Goal: Information Seeking & Learning: Learn about a topic

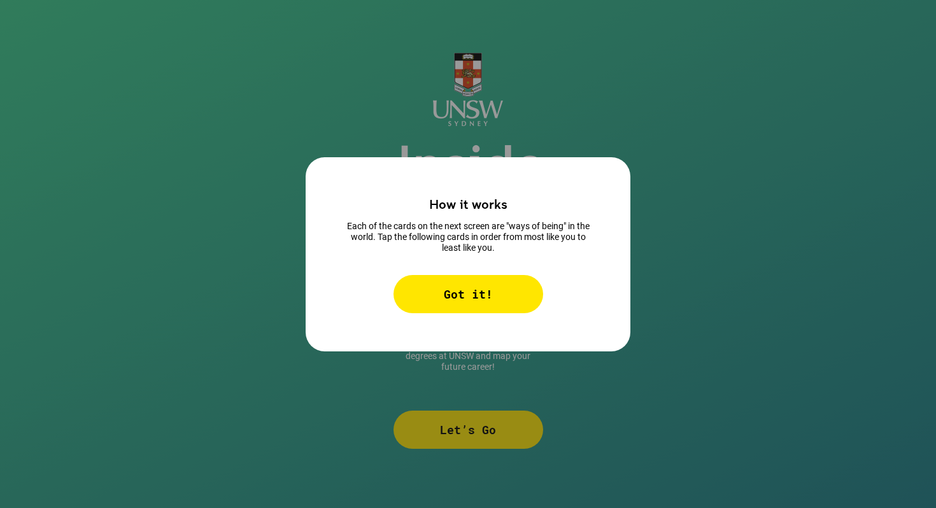
click at [448, 283] on div "Got it!" at bounding box center [469, 294] width 150 height 38
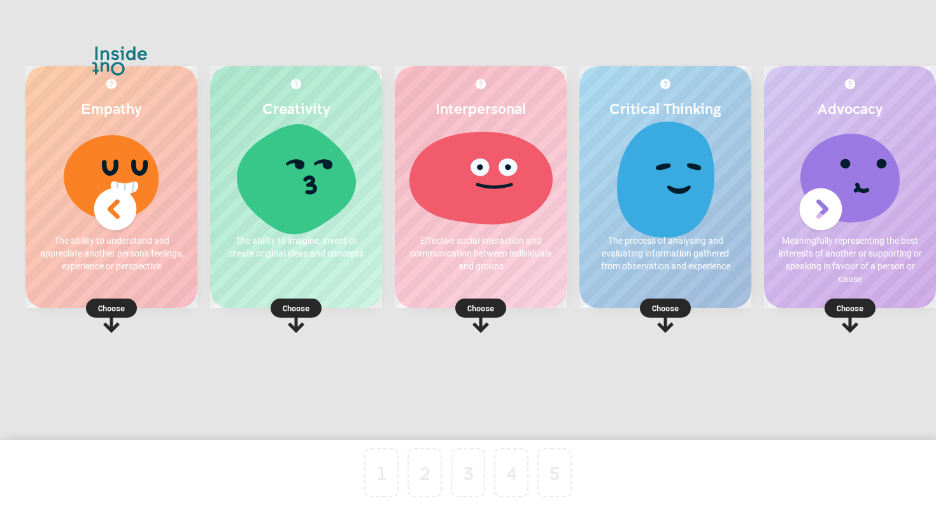
click at [122, 252] on p "The ability to understand and appreciate another person's feelings, experience …" at bounding box center [111, 253] width 147 height 38
click at [118, 310] on p "Choose" at bounding box center [111, 308] width 172 height 13
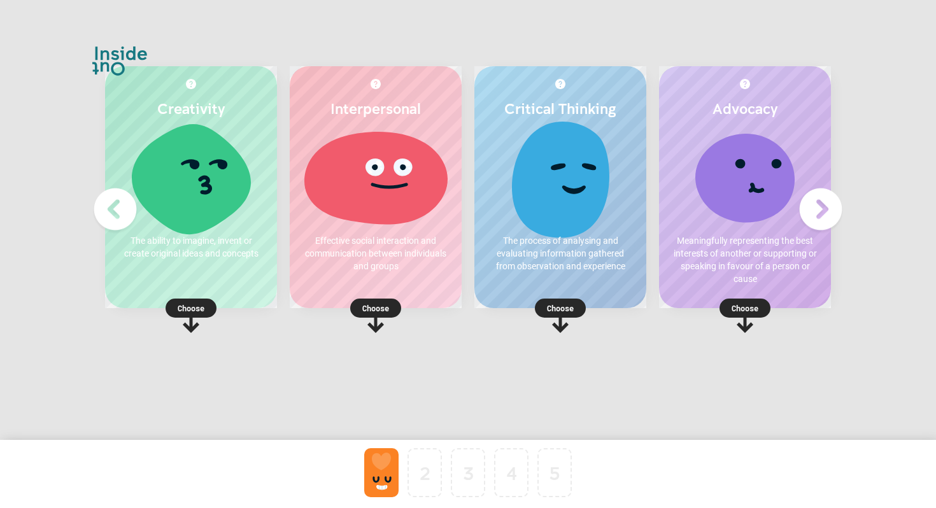
click at [385, 470] on div at bounding box center [381, 472] width 34 height 49
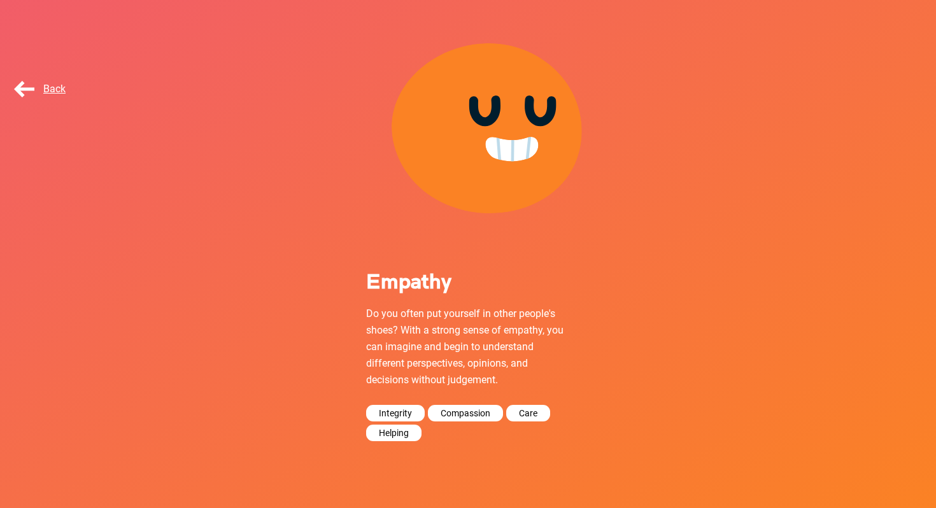
scroll to position [56, 0]
click at [22, 91] on span "Back" at bounding box center [38, 89] width 54 height 12
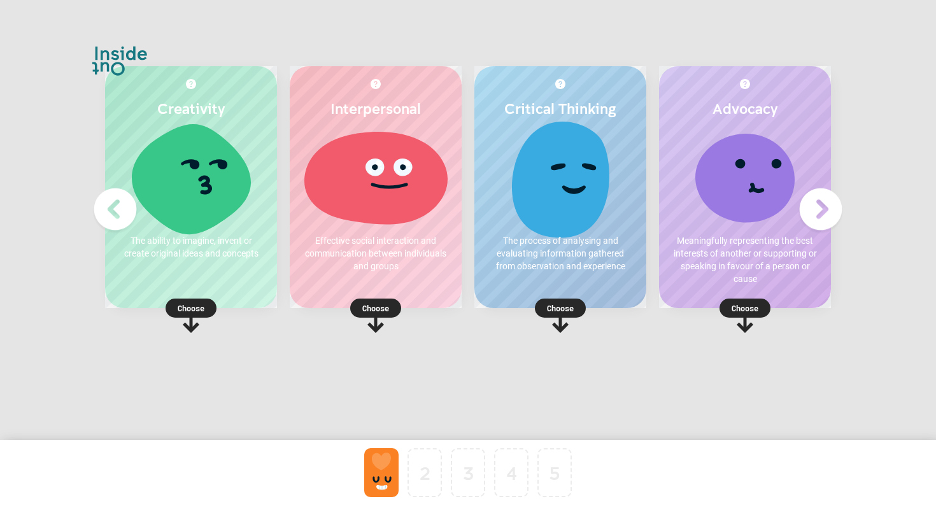
click at [740, 310] on p "Choose" at bounding box center [745, 308] width 172 height 13
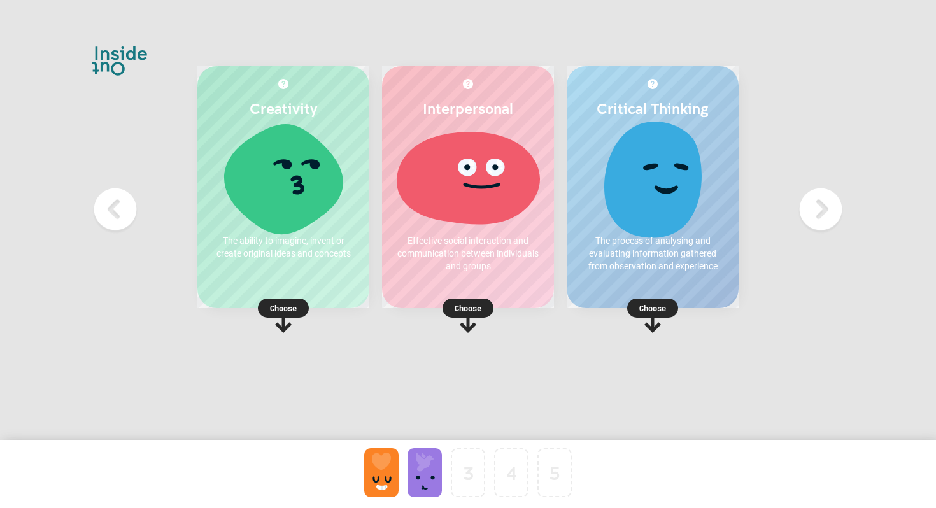
click at [433, 463] on div at bounding box center [425, 472] width 34 height 49
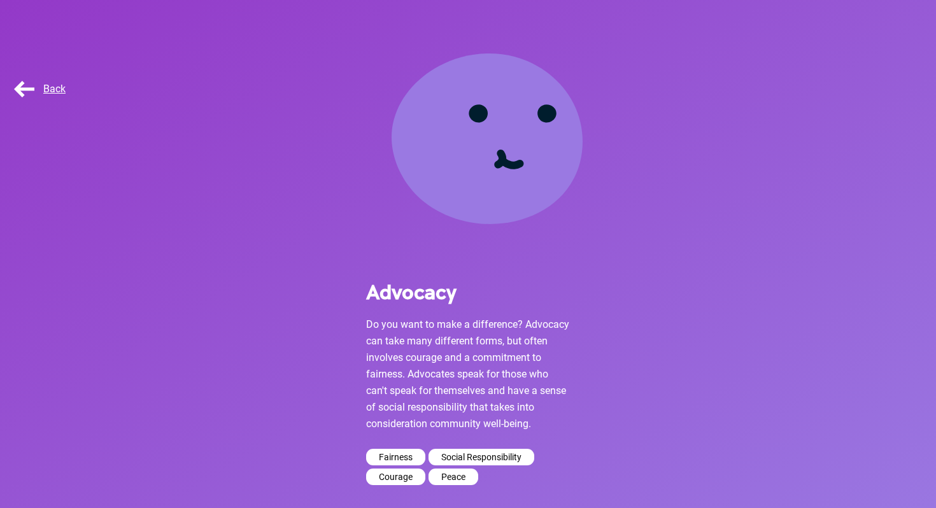
scroll to position [48, 0]
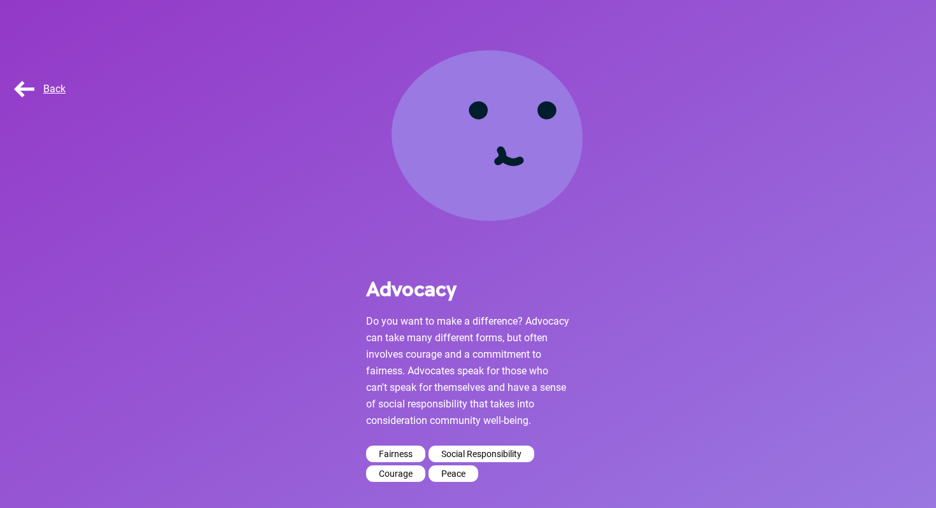
click at [24, 91] on span "Back" at bounding box center [38, 89] width 54 height 12
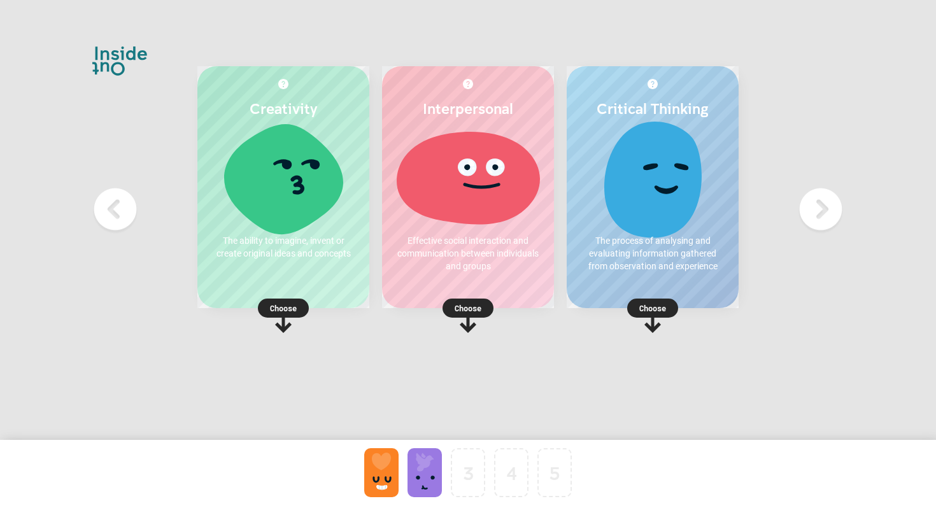
click at [653, 312] on p "Choose" at bounding box center [653, 308] width 172 height 13
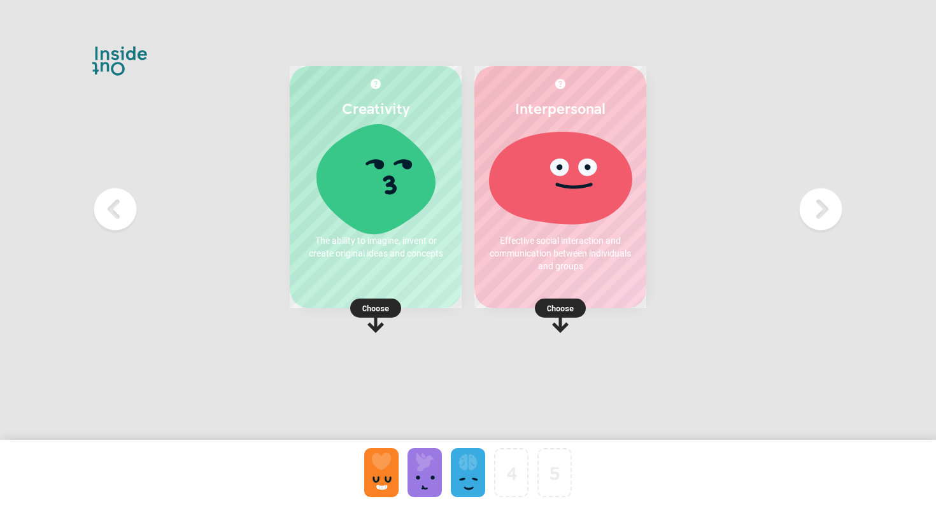
click at [467, 468] on div at bounding box center [468, 472] width 34 height 49
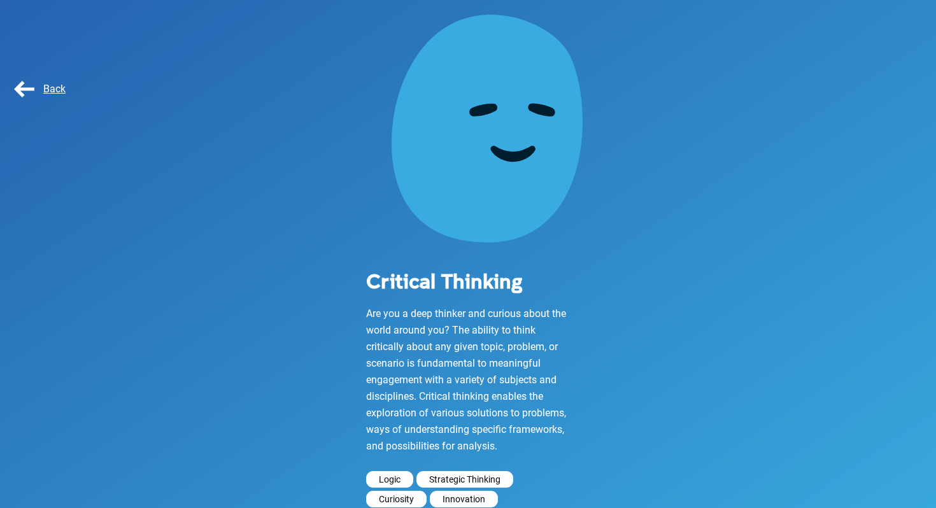
scroll to position [123, 0]
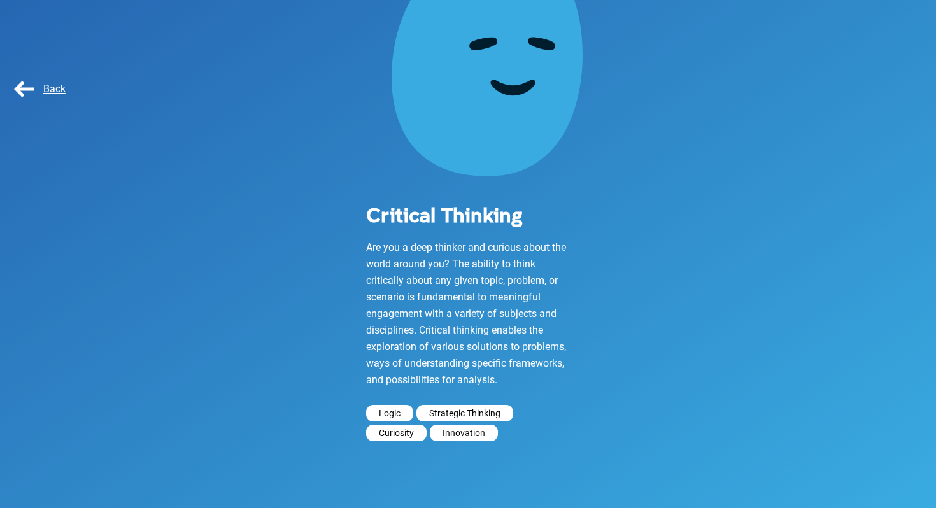
click at [21, 85] on span "Back" at bounding box center [38, 89] width 54 height 12
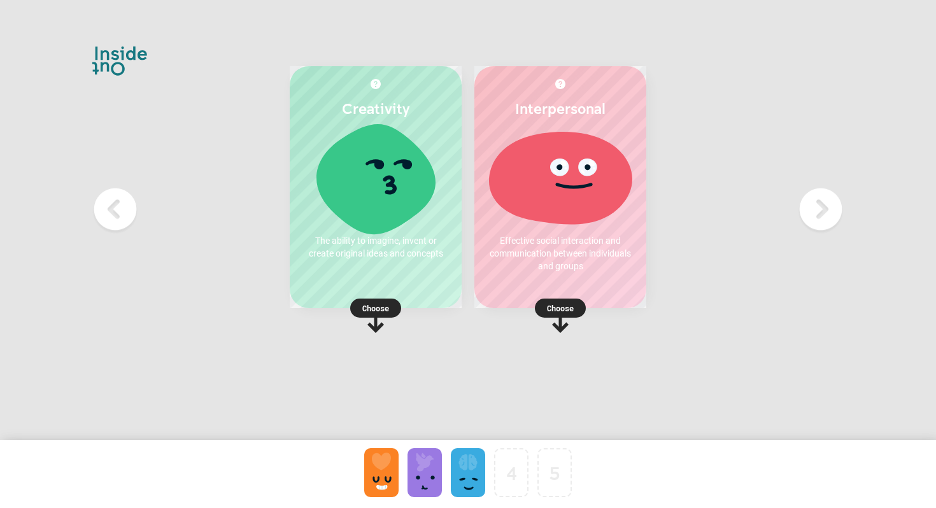
click at [371, 308] on p "Choose" at bounding box center [376, 308] width 172 height 13
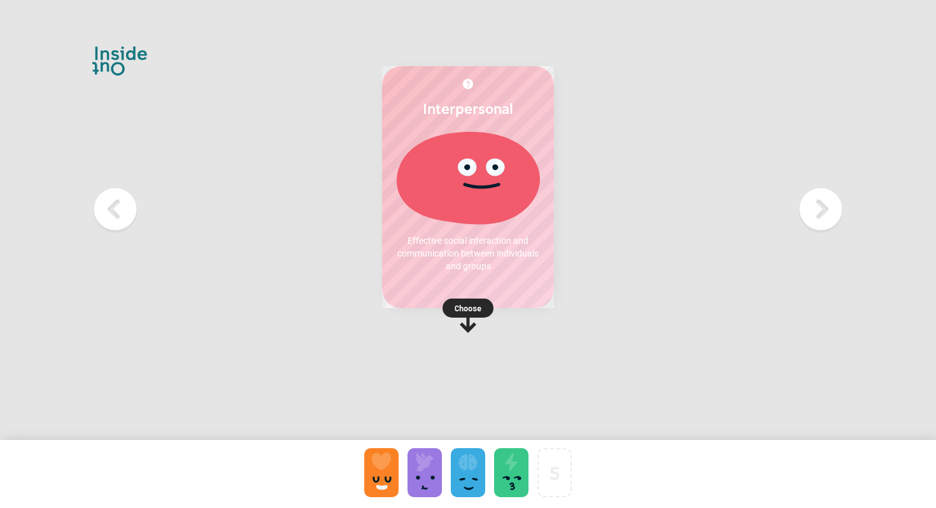
click at [465, 303] on p "Choose" at bounding box center [468, 308] width 172 height 13
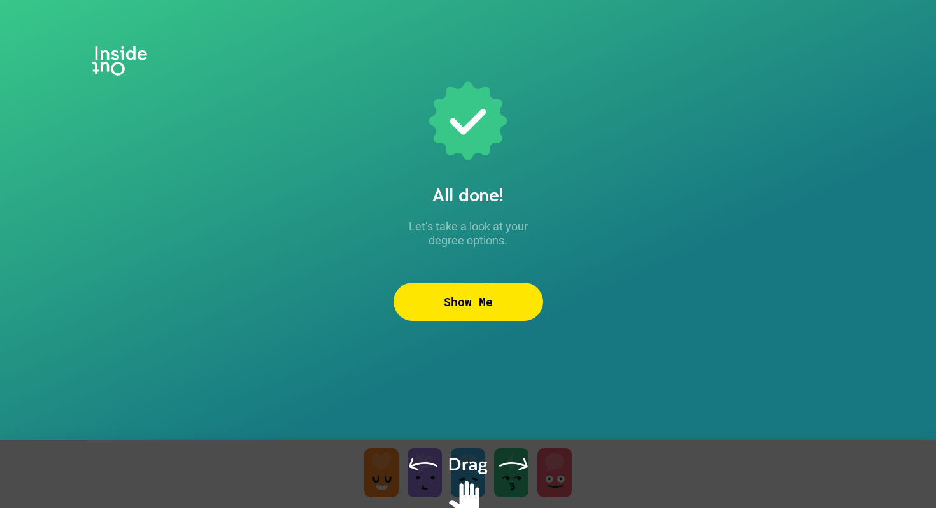
drag, startPoint x: 470, startPoint y: 464, endPoint x: 381, endPoint y: 467, distance: 89.2
click at [381, 467] on div at bounding box center [468, 490] width 936 height 100
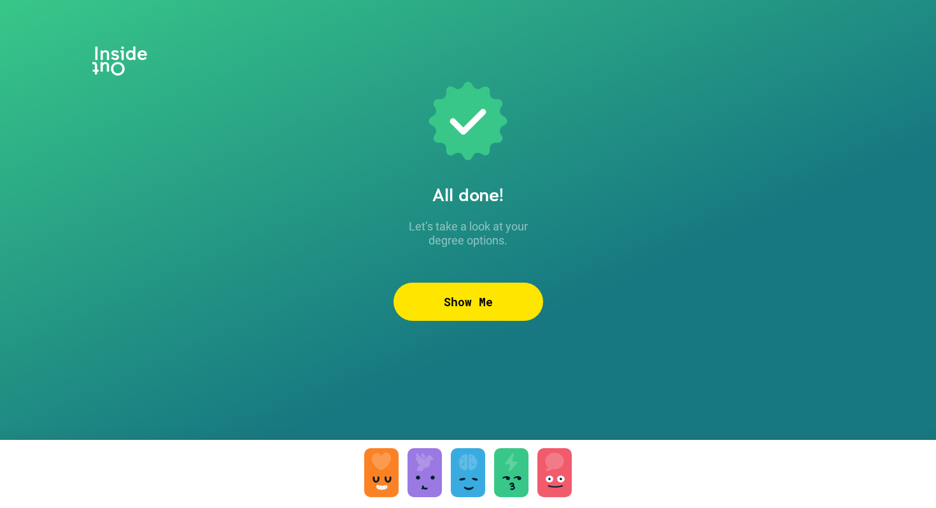
click at [462, 297] on div "Show Me" at bounding box center [469, 302] width 150 height 38
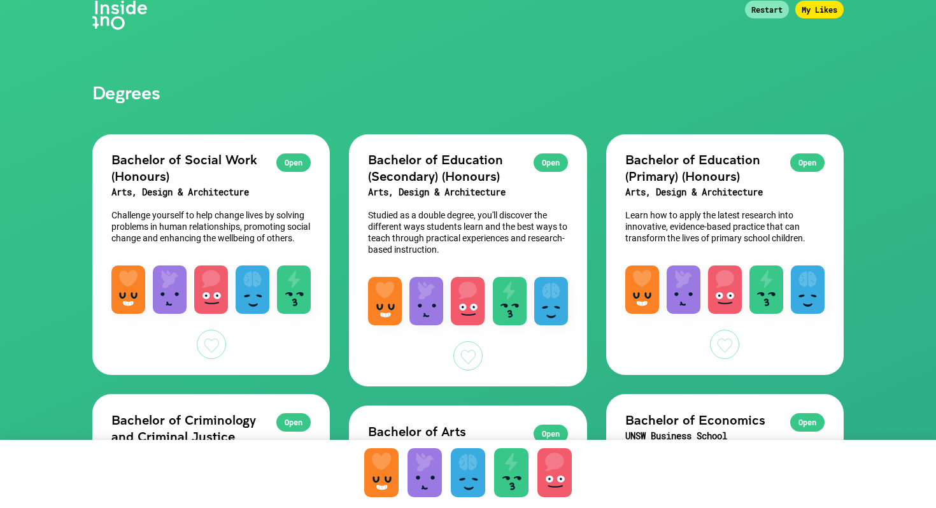
scroll to position [12, 0]
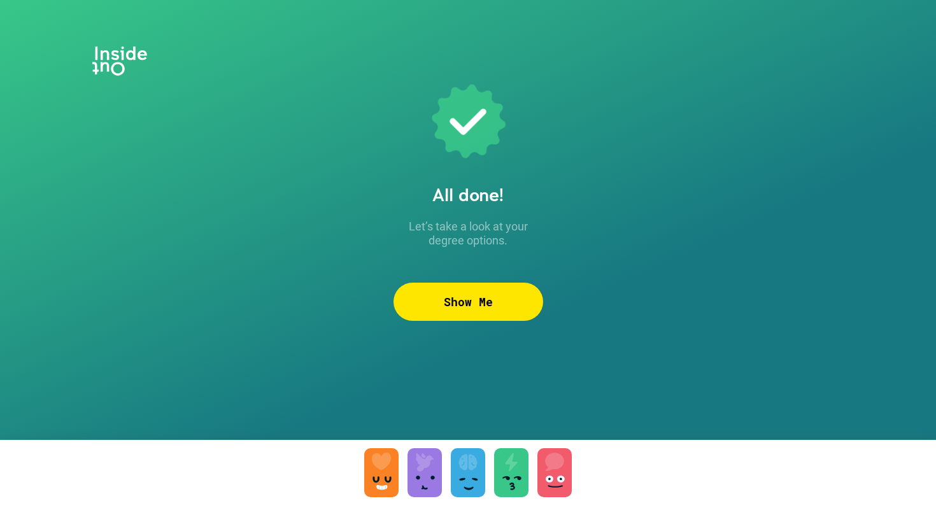
click at [468, 301] on div "Show Me" at bounding box center [469, 302] width 150 height 38
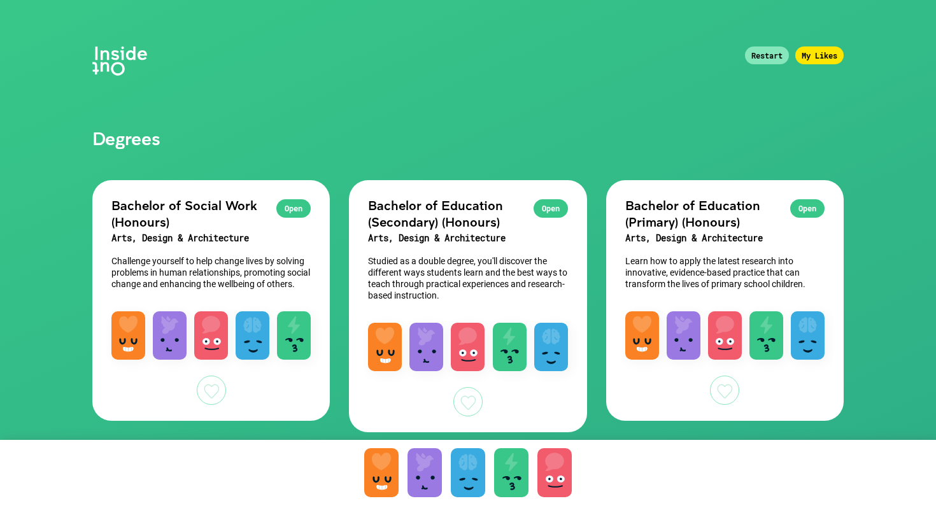
click at [766, 55] on div "Restart" at bounding box center [767, 56] width 44 height 18
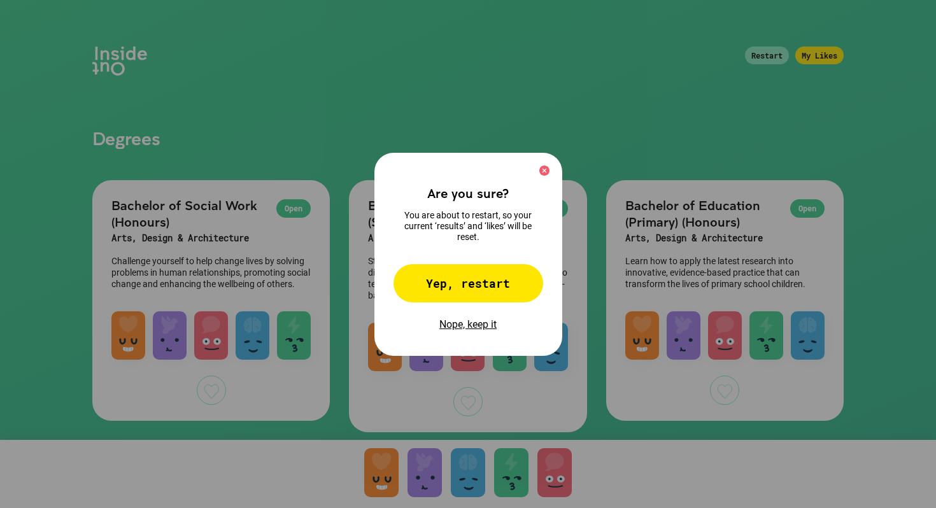
click at [489, 280] on div "Yep, restart" at bounding box center [469, 283] width 150 height 38
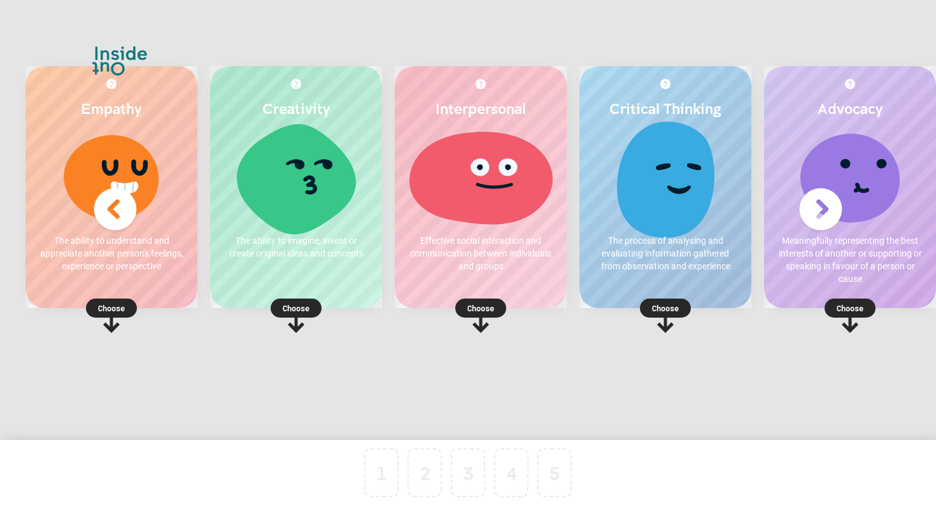
click at [117, 310] on p "Choose" at bounding box center [111, 308] width 172 height 13
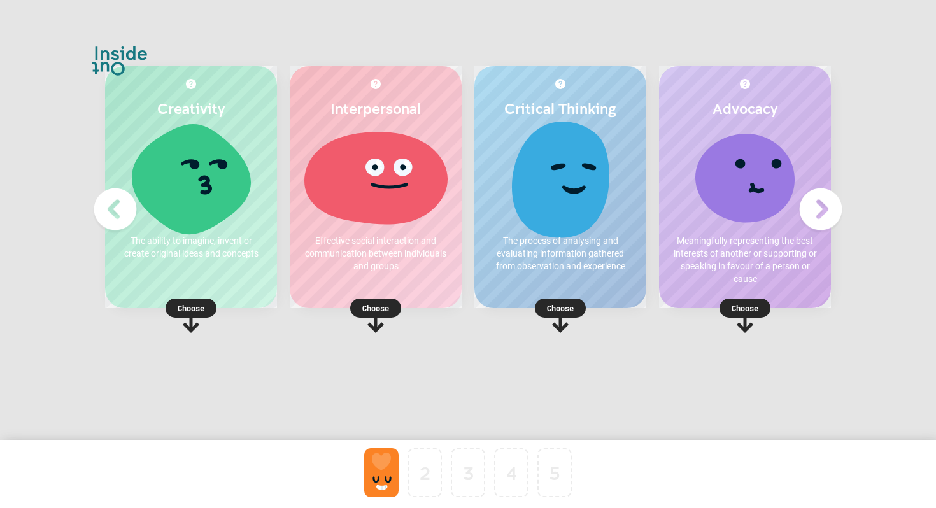
scroll to position [0, 28]
click at [533, 308] on p "Choose" at bounding box center [561, 308] width 172 height 13
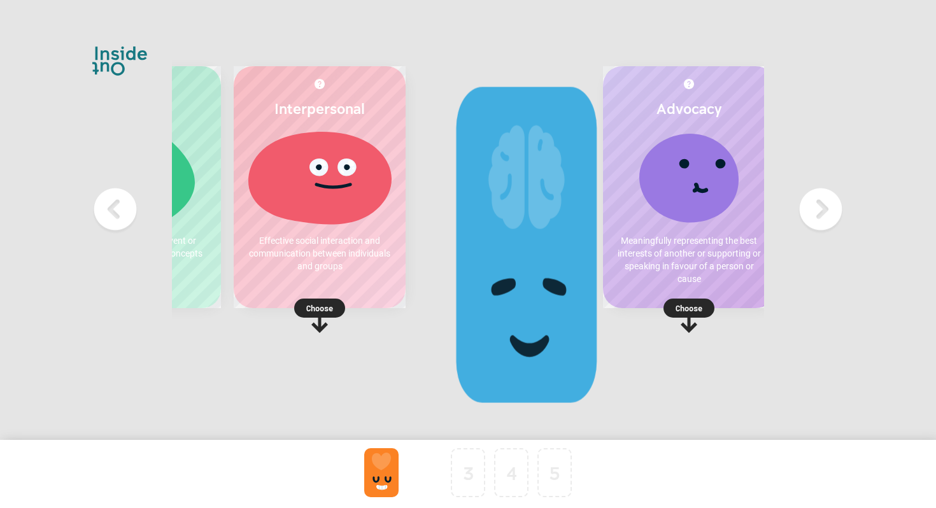
scroll to position [0, 0]
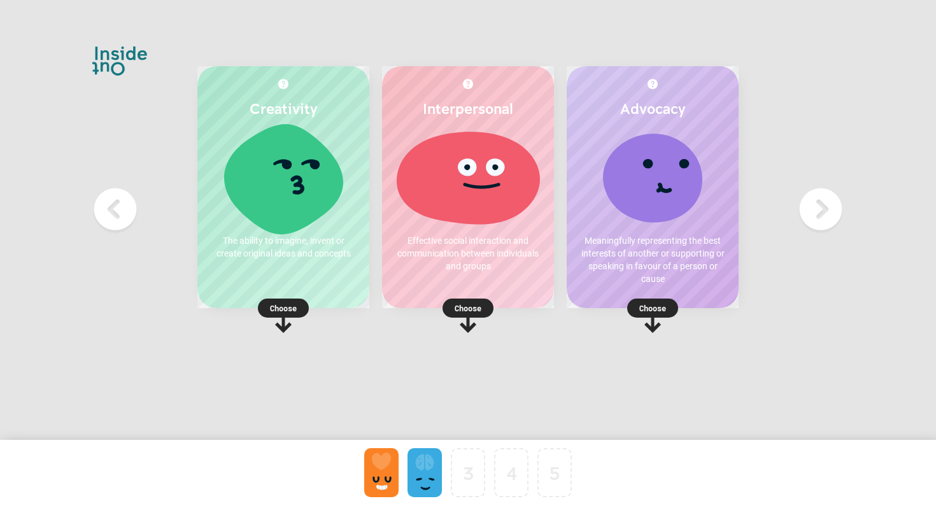
click at [282, 311] on p "Choose" at bounding box center [283, 308] width 172 height 13
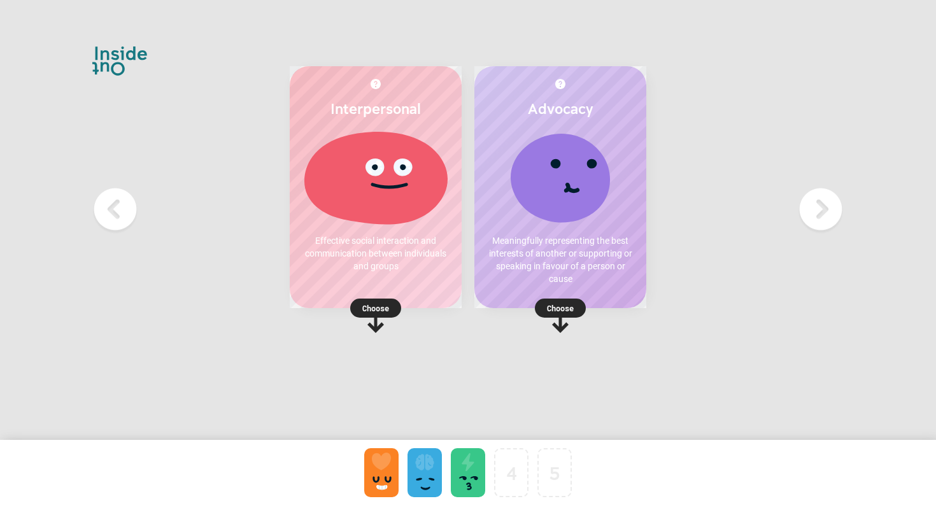
click at [384, 472] on div at bounding box center [381, 472] width 34 height 49
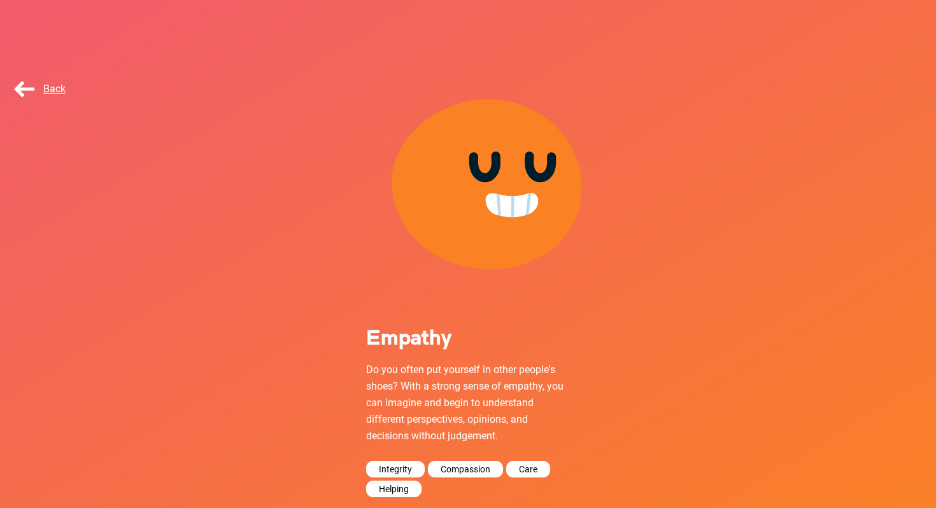
click at [19, 82] on div "Back" at bounding box center [43, 88] width 64 height 25
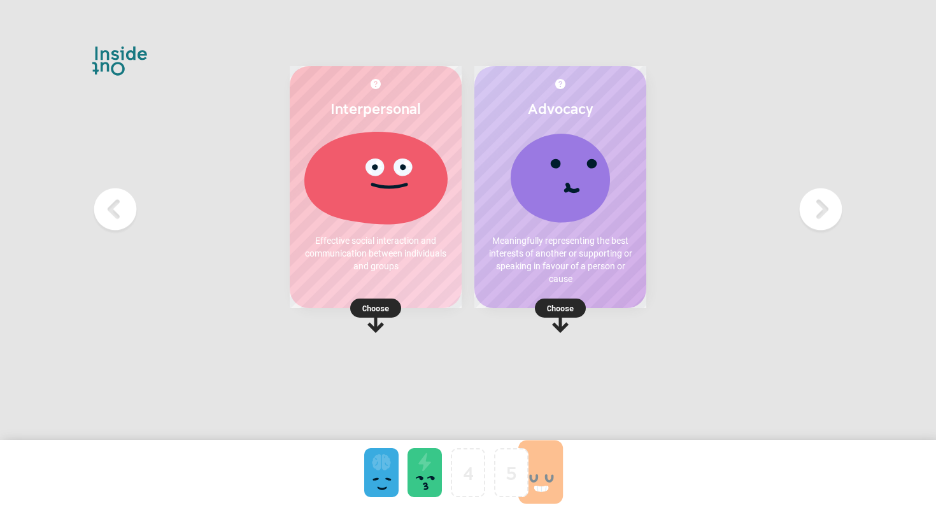
drag, startPoint x: 380, startPoint y: 456, endPoint x: 535, endPoint y: 455, distance: 154.8
drag, startPoint x: 554, startPoint y: 475, endPoint x: 529, endPoint y: 470, distance: 25.4
click at [558, 301] on rect at bounding box center [560, 308] width 51 height 19
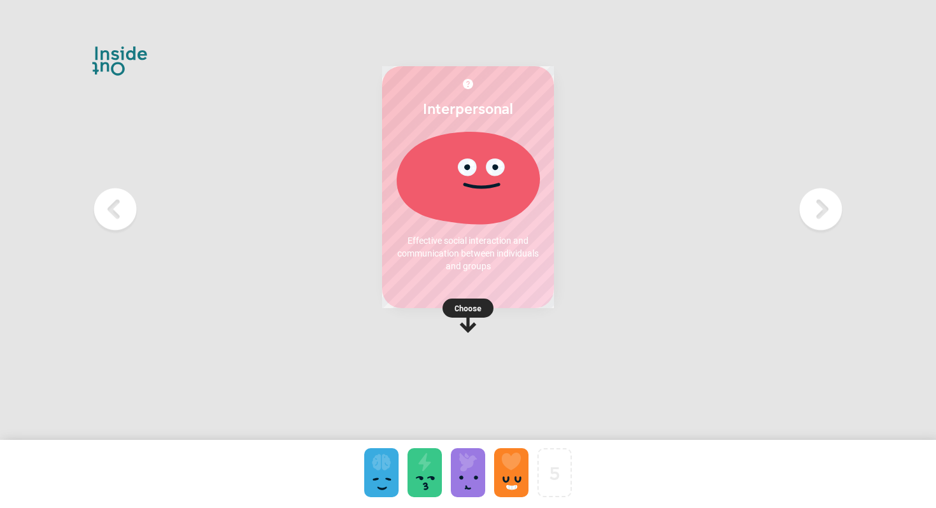
click at [473, 313] on p "Choose" at bounding box center [468, 308] width 172 height 13
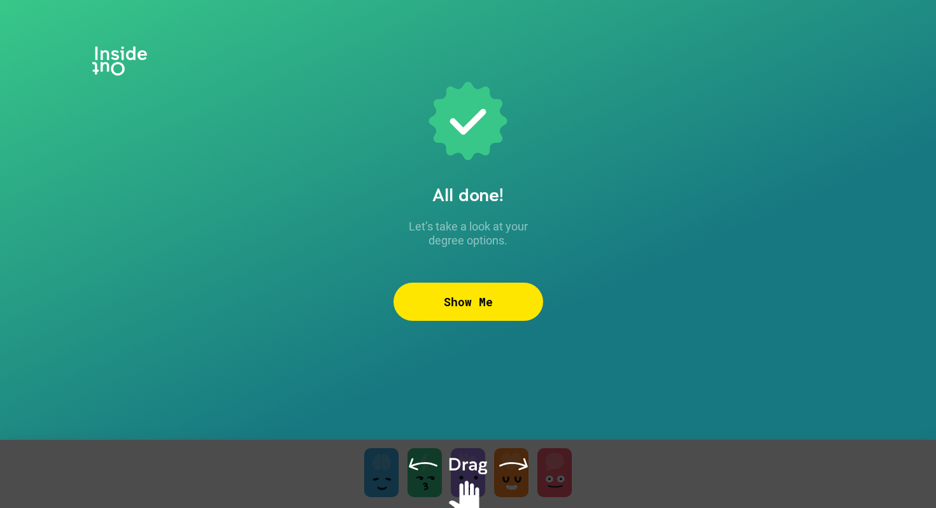
click at [459, 304] on div "Show Me" at bounding box center [469, 302] width 150 height 38
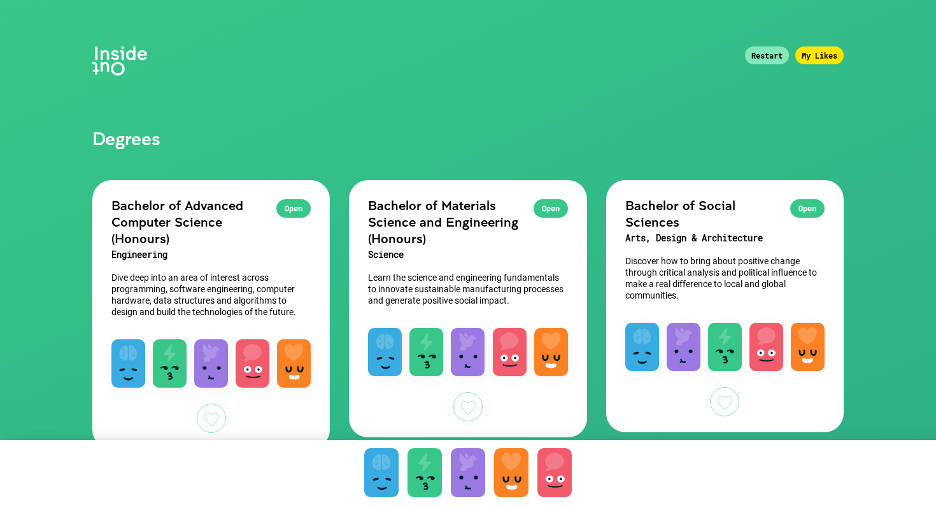
click at [770, 59] on div "Restart" at bounding box center [767, 56] width 44 height 18
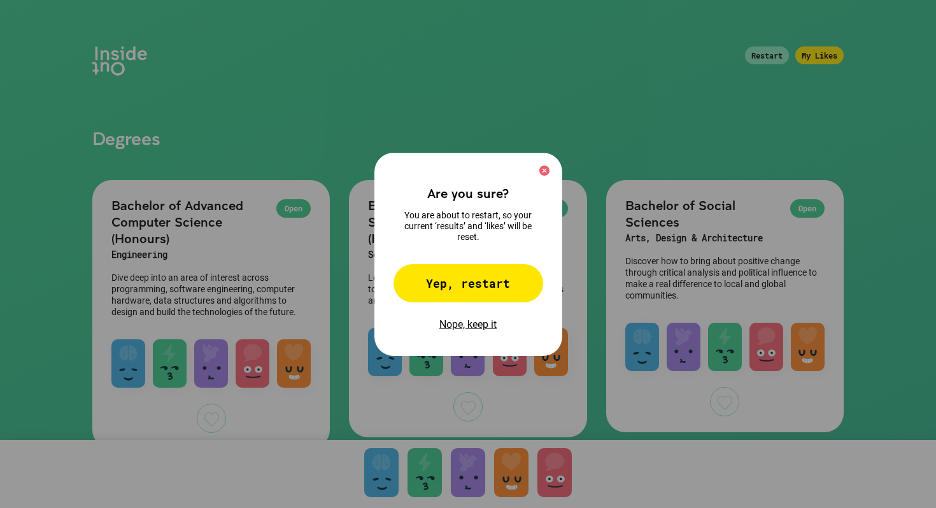
click at [486, 285] on div "Yep, restart" at bounding box center [469, 283] width 150 height 38
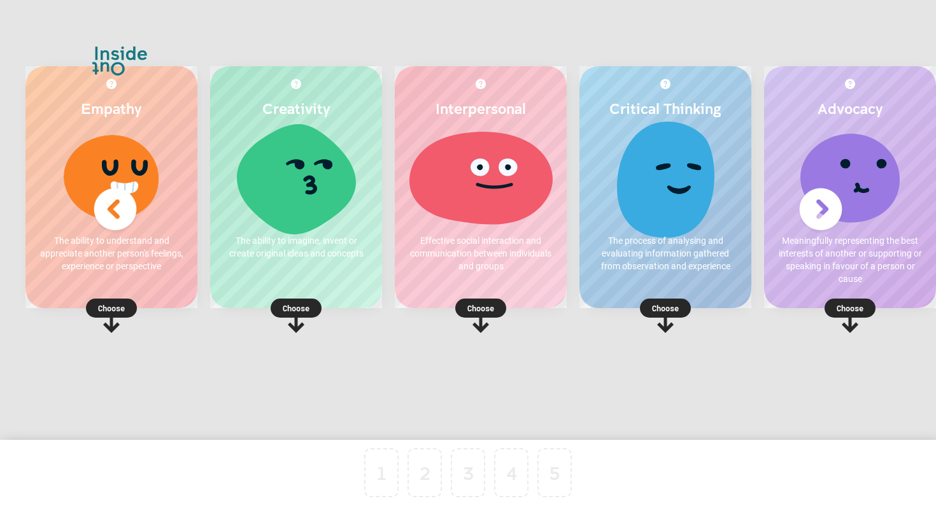
click at [484, 302] on p "Choose" at bounding box center [481, 308] width 172 height 13
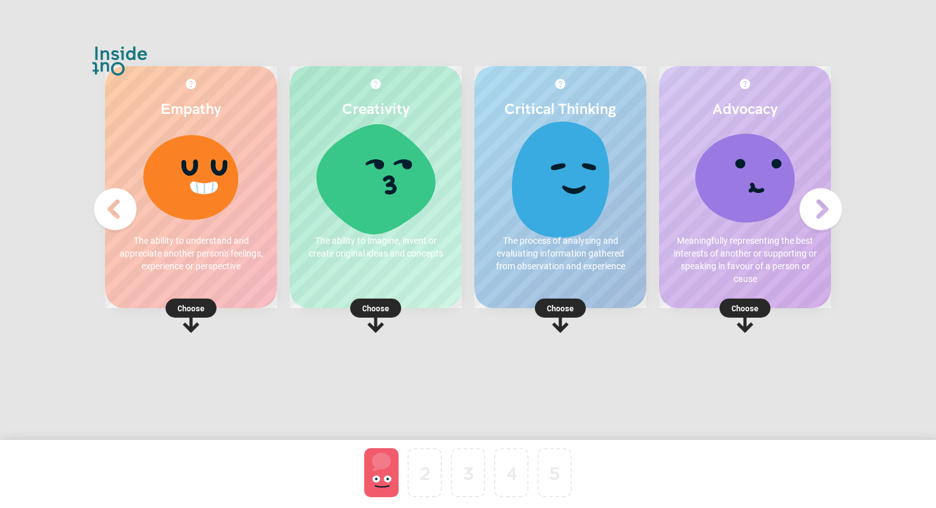
click at [378, 478] on div at bounding box center [381, 472] width 34 height 49
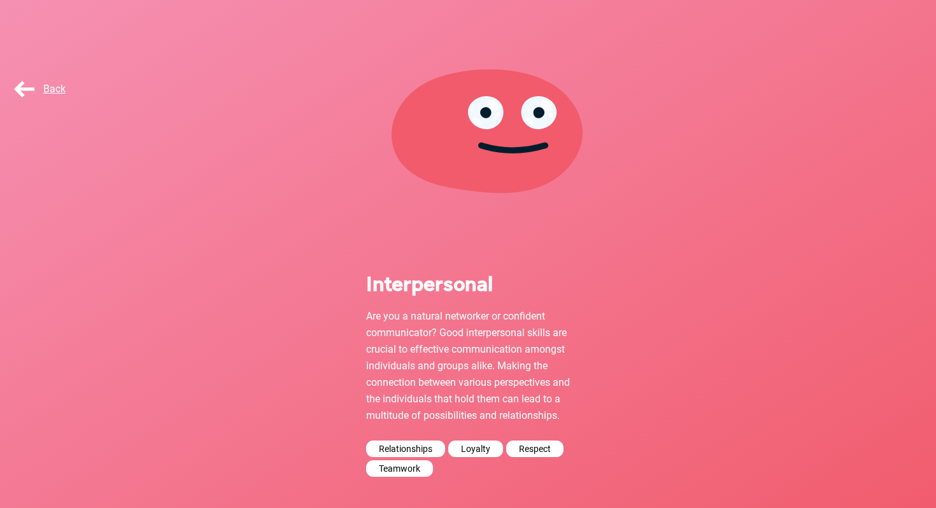
scroll to position [64, 0]
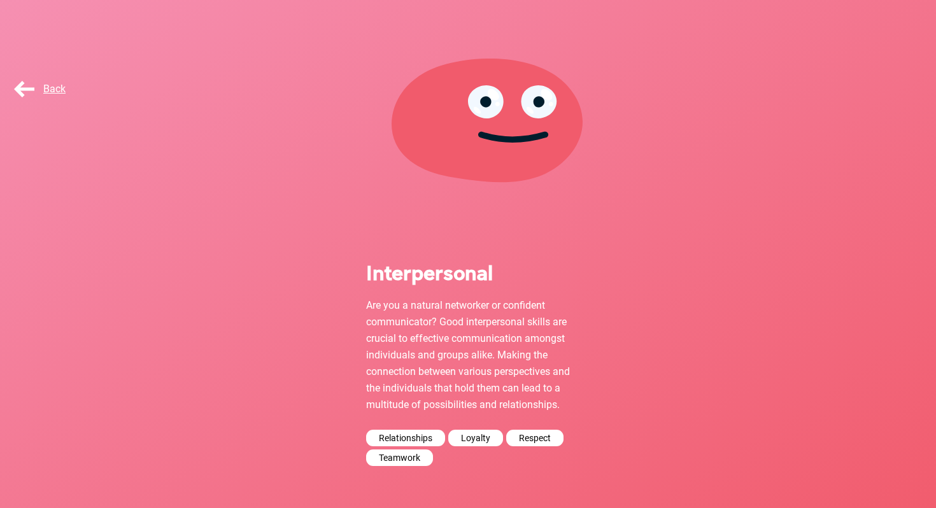
click at [25, 95] on div "Back" at bounding box center [43, 88] width 64 height 25
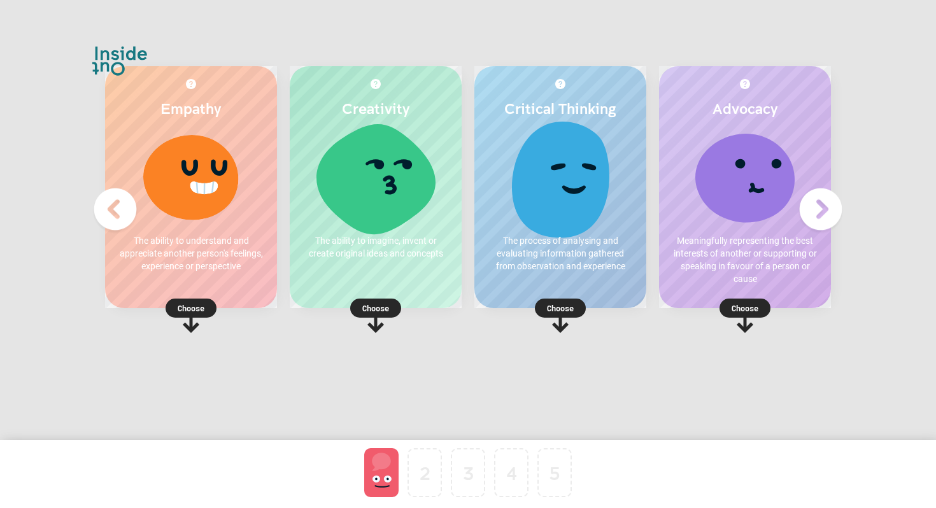
click at [552, 312] on p "Choose" at bounding box center [561, 308] width 172 height 13
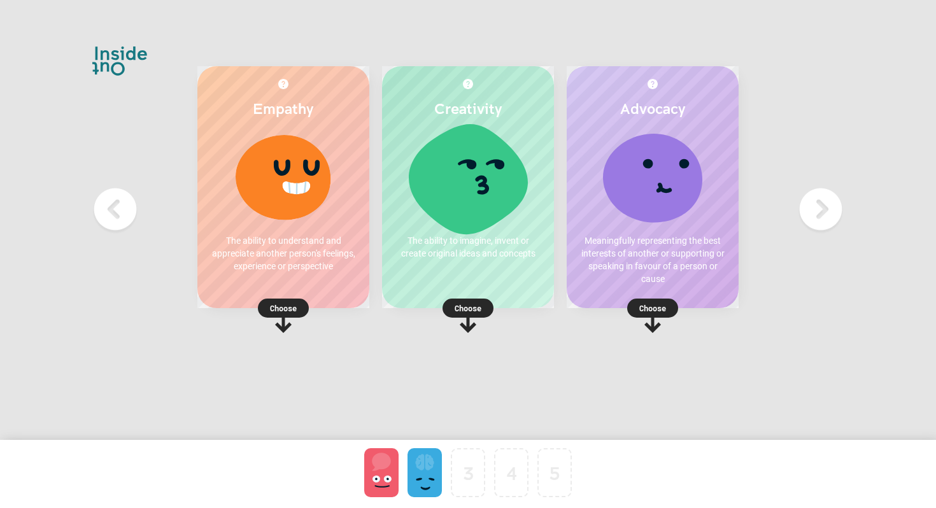
click at [661, 306] on p "Choose" at bounding box center [653, 308] width 172 height 13
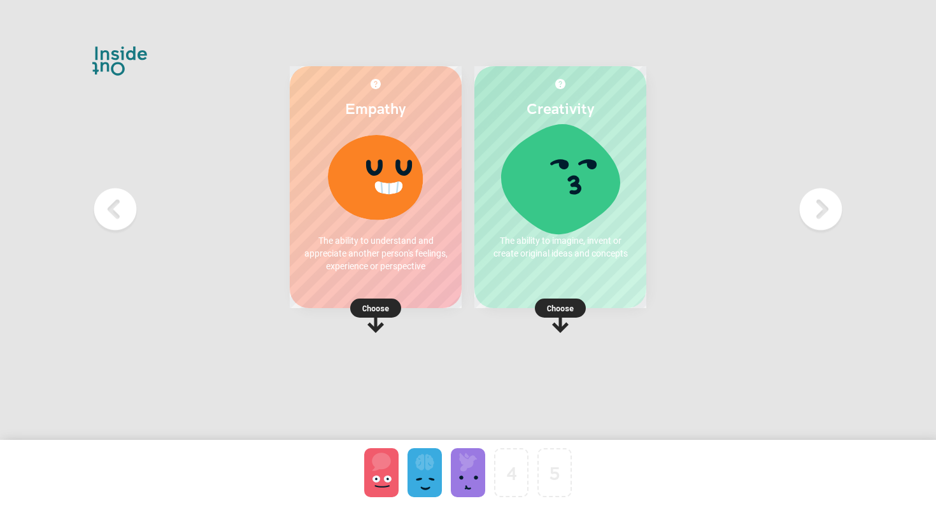
click at [568, 308] on p "Choose" at bounding box center [561, 308] width 172 height 13
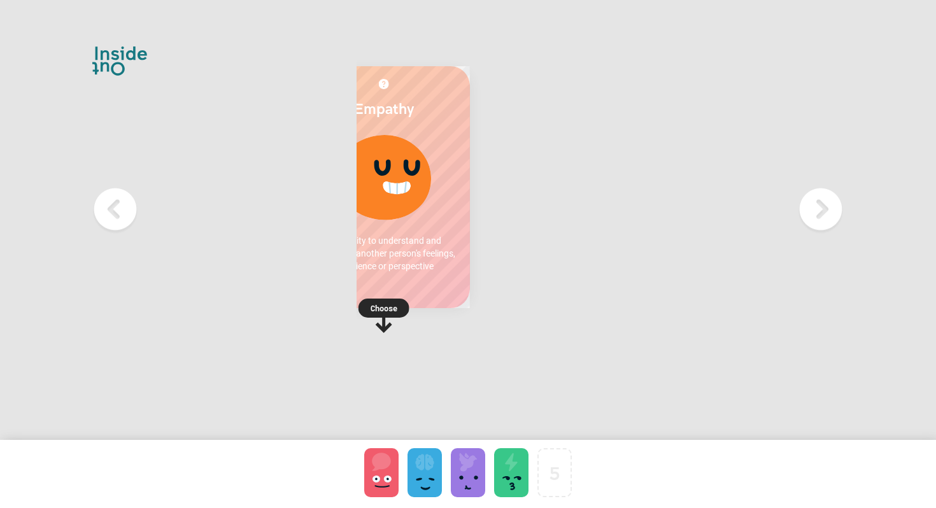
click at [386, 307] on p "Choose" at bounding box center [384, 308] width 172 height 13
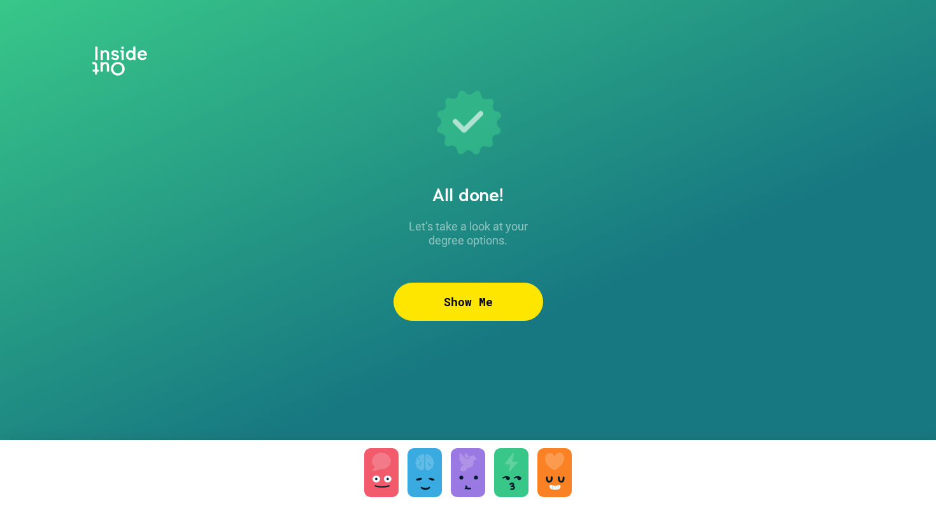
click at [418, 303] on div "Show Me" at bounding box center [469, 302] width 150 height 38
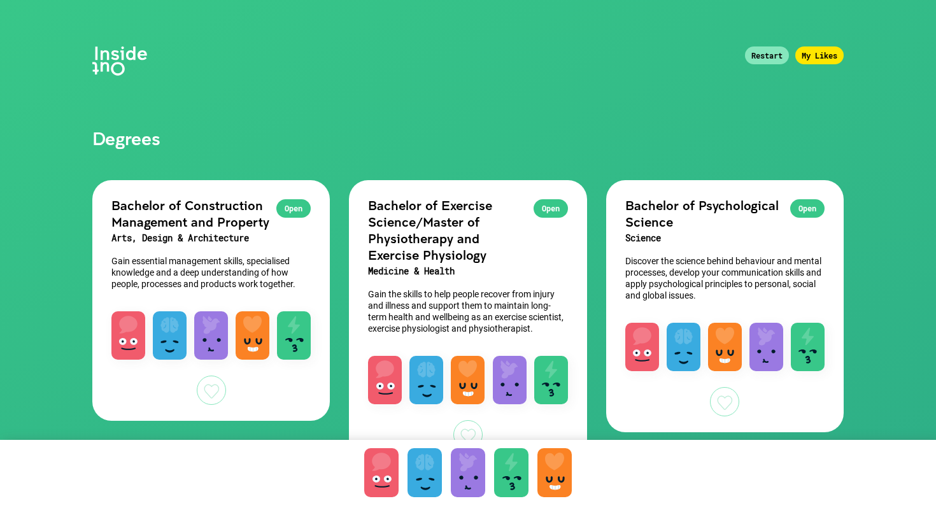
click at [818, 54] on div "My Likes" at bounding box center [820, 56] width 48 height 18
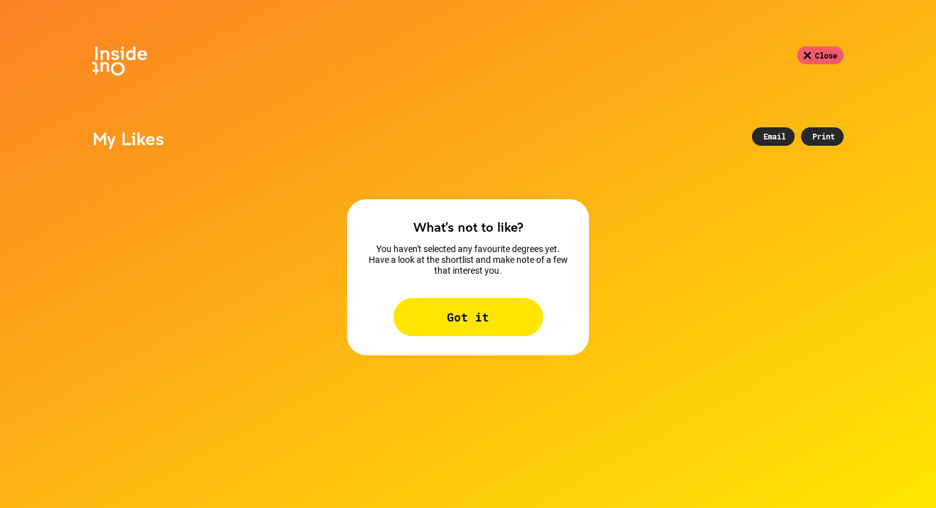
click at [452, 333] on div "Got it" at bounding box center [469, 317] width 150 height 38
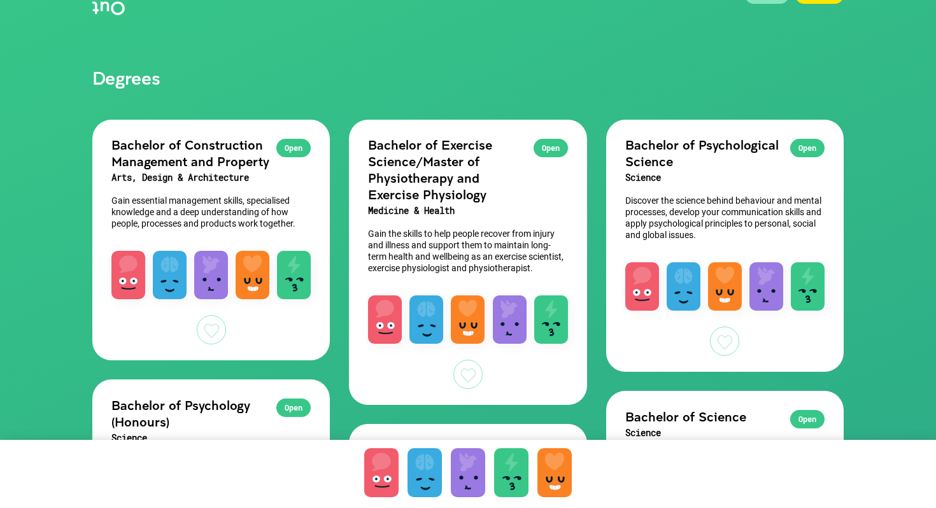
scroll to position [76, 0]
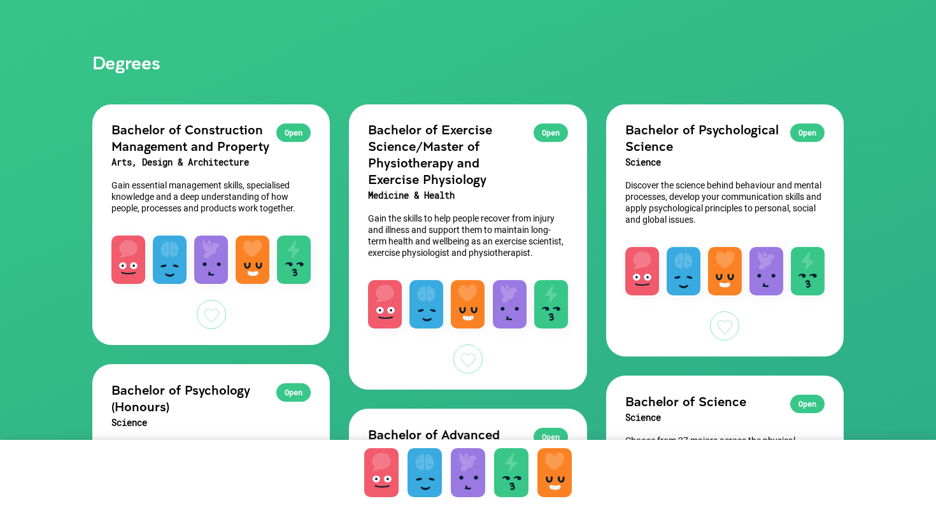
click at [463, 359] on div at bounding box center [468, 359] width 29 height 29
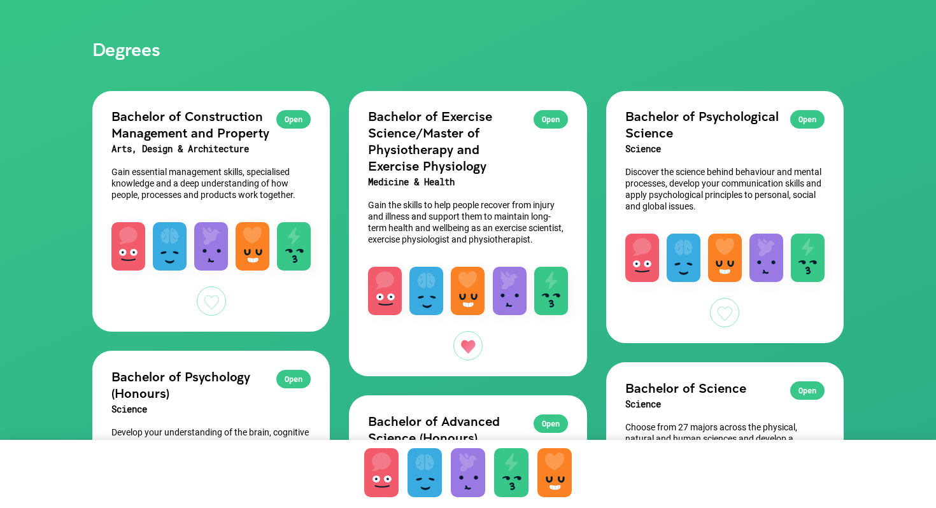
scroll to position [96, 0]
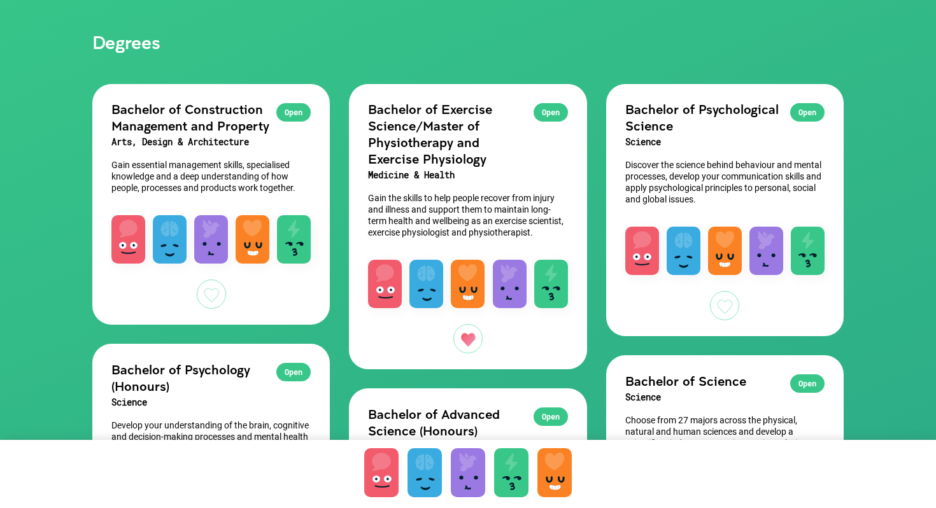
click at [723, 309] on div at bounding box center [724, 305] width 29 height 29
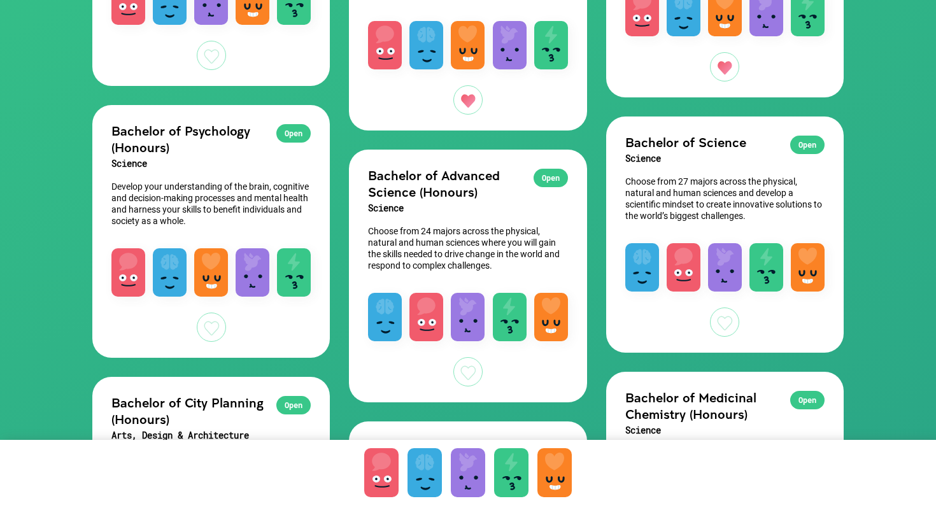
scroll to position [341, 0]
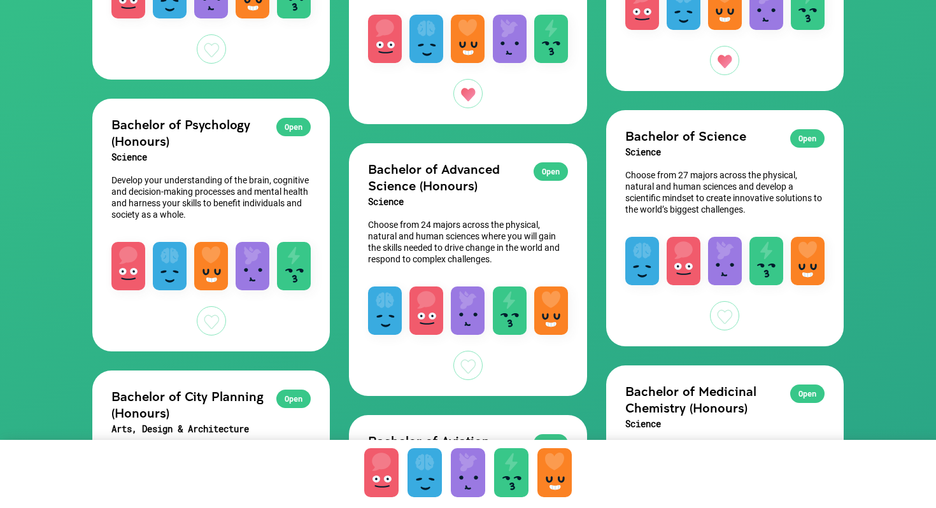
click at [211, 315] on div at bounding box center [211, 320] width 29 height 29
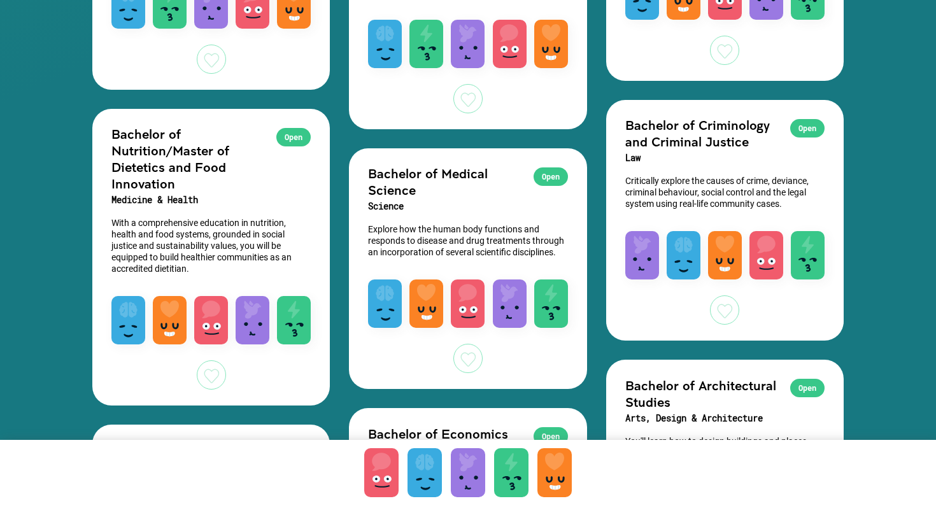
scroll to position [2807, 0]
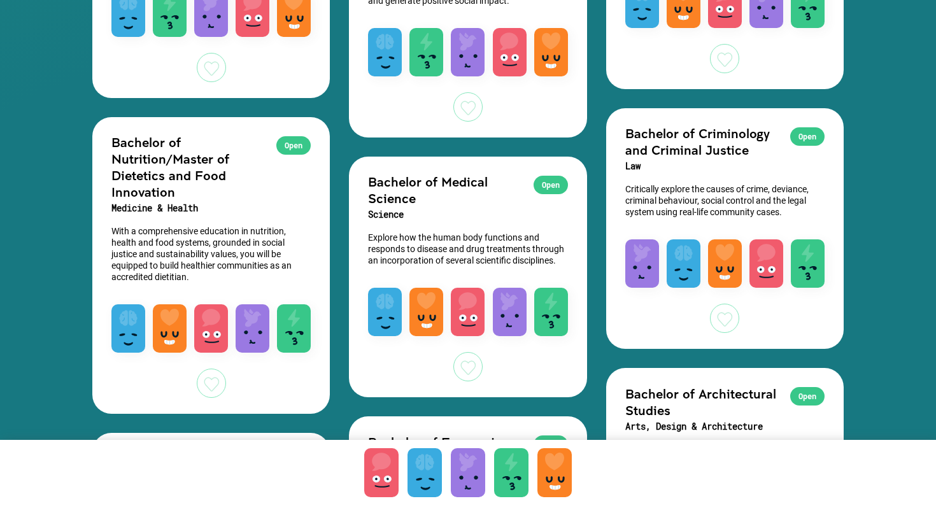
click at [722, 331] on div at bounding box center [724, 318] width 29 height 29
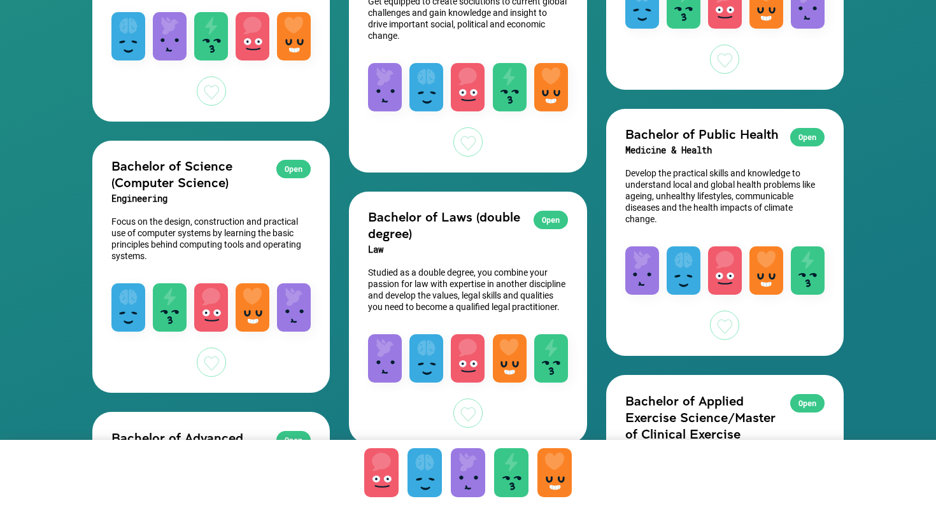
scroll to position [2214, 0]
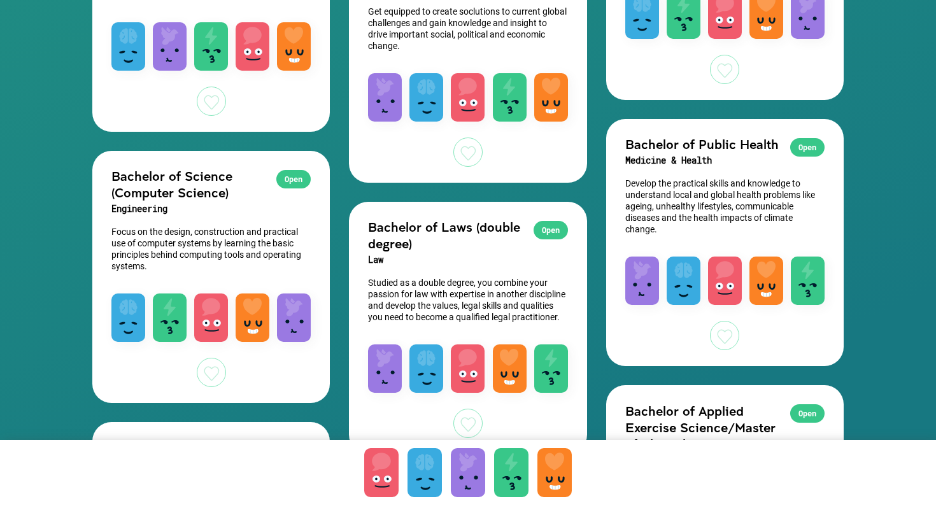
click at [727, 341] on div at bounding box center [724, 335] width 29 height 29
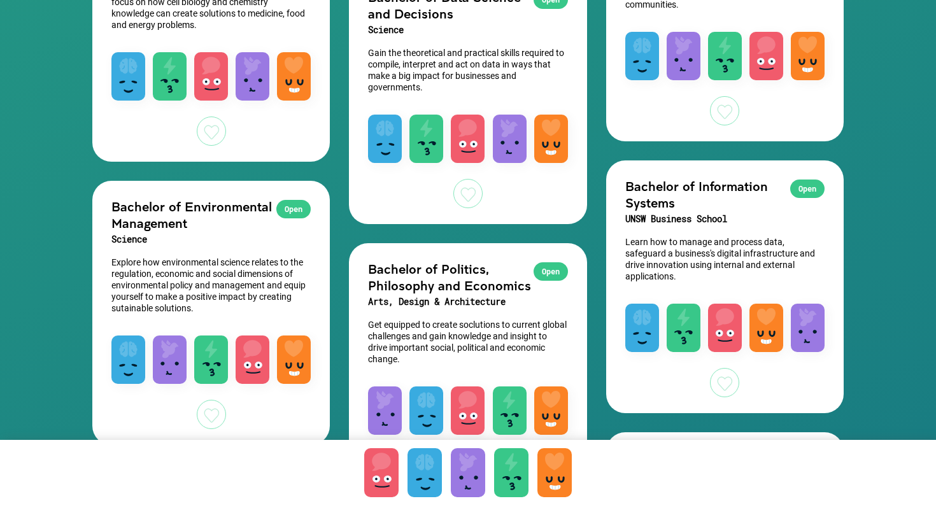
scroll to position [1903, 0]
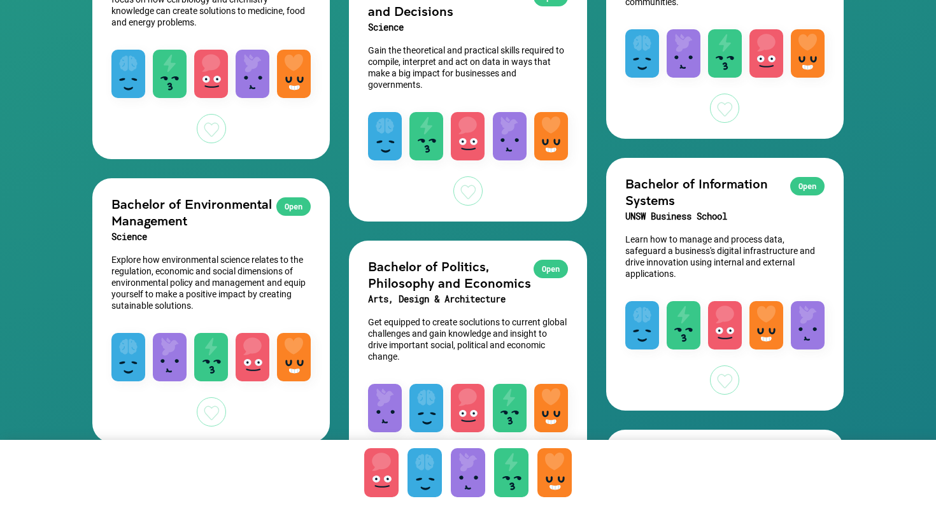
click at [210, 409] on div at bounding box center [211, 412] width 29 height 29
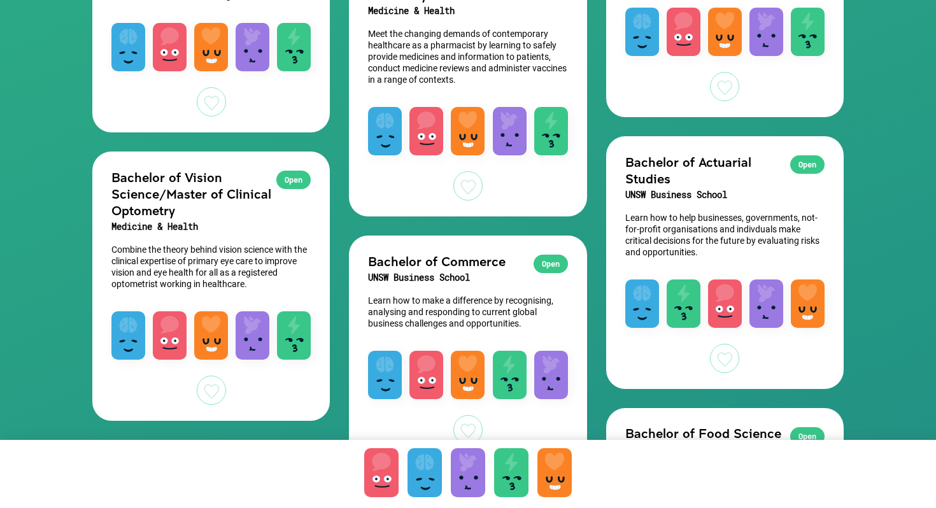
scroll to position [1128, 0]
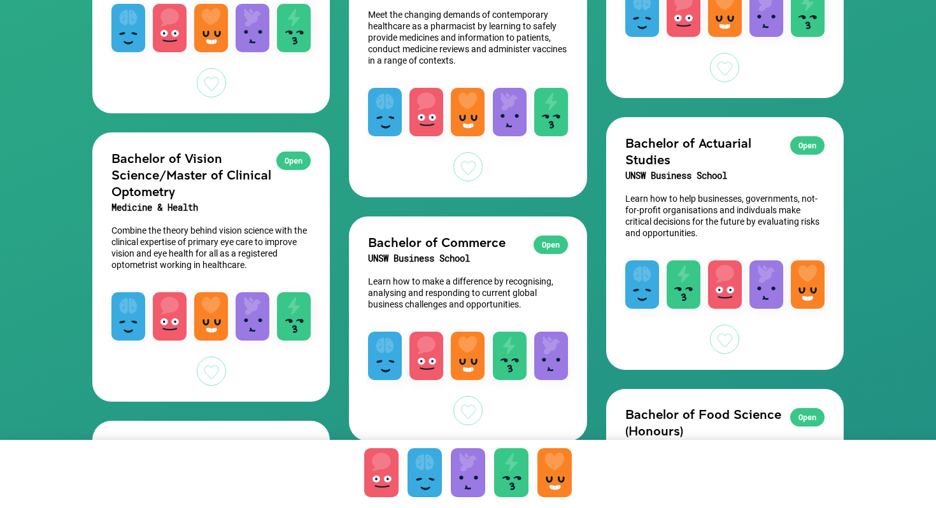
click at [204, 372] on div at bounding box center [211, 371] width 29 height 29
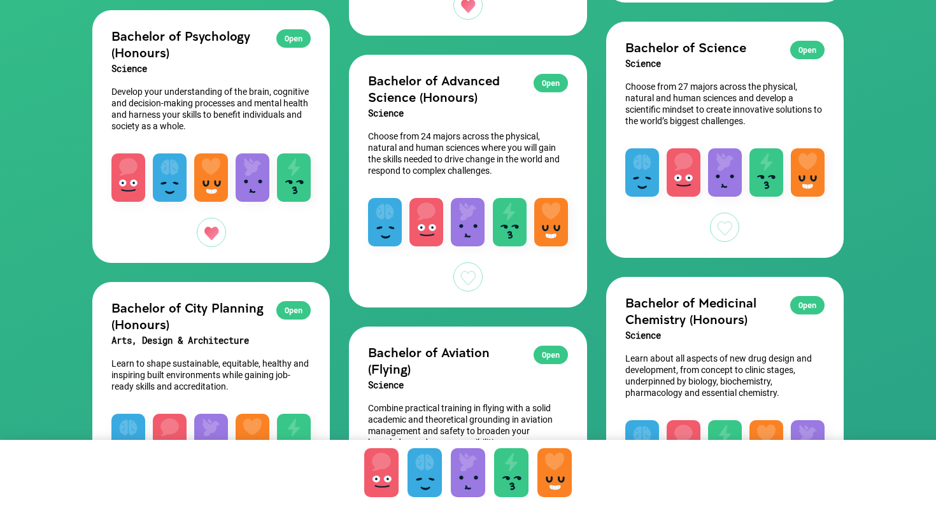
scroll to position [0, 0]
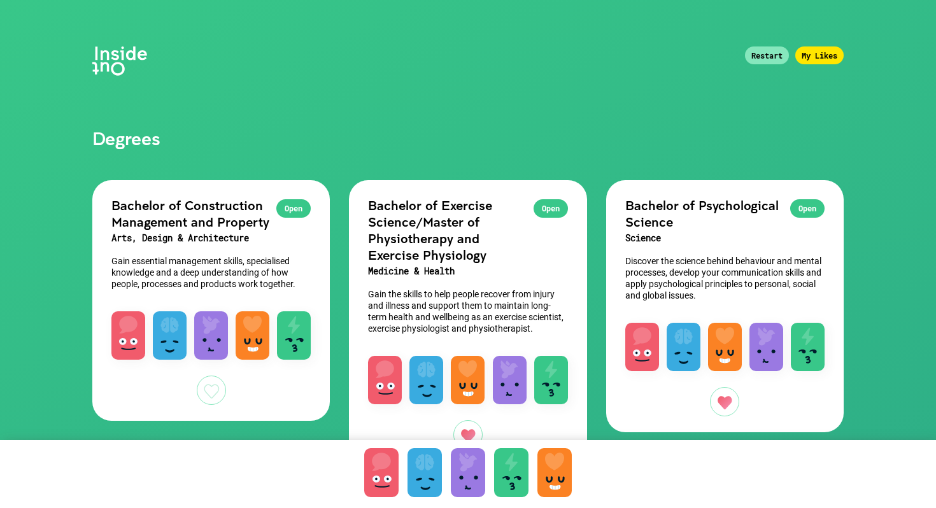
click at [813, 56] on div "My Likes" at bounding box center [820, 56] width 48 height 18
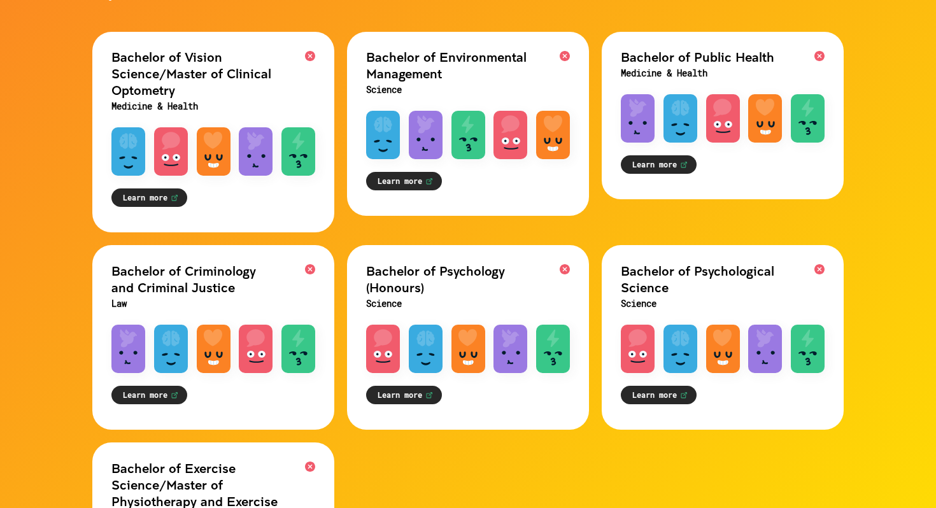
scroll to position [260, 0]
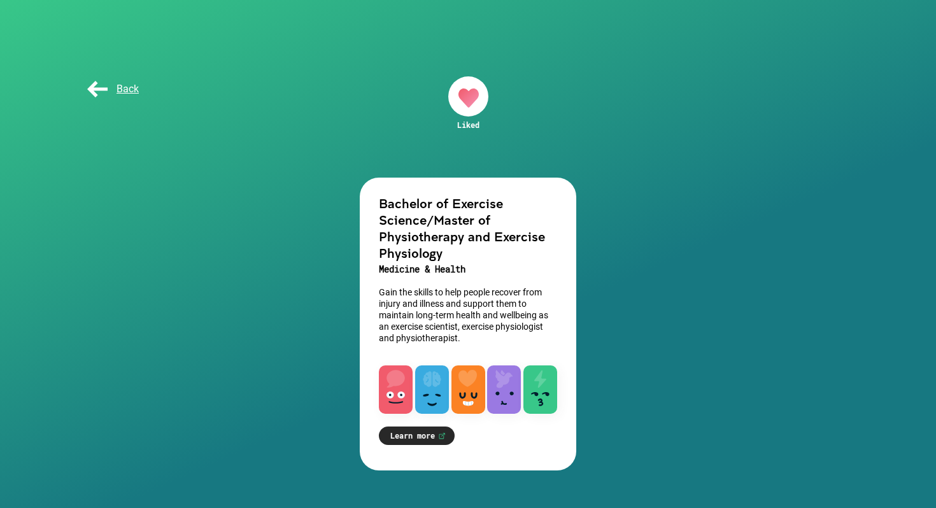
click at [416, 437] on link "Learn more" at bounding box center [417, 436] width 76 height 18
